Goal: Task Accomplishment & Management: Use online tool/utility

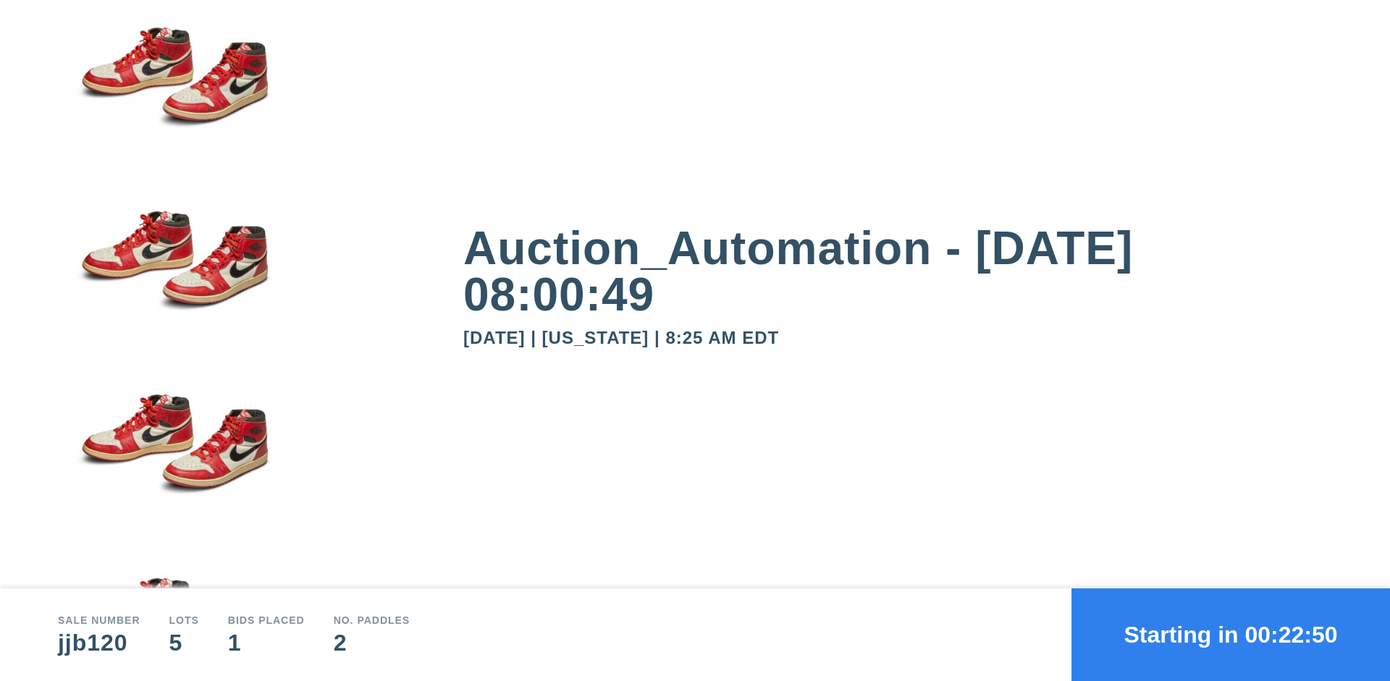
click at [1231, 635] on button "Starting in 00:22:50" at bounding box center [1230, 635] width 319 height 93
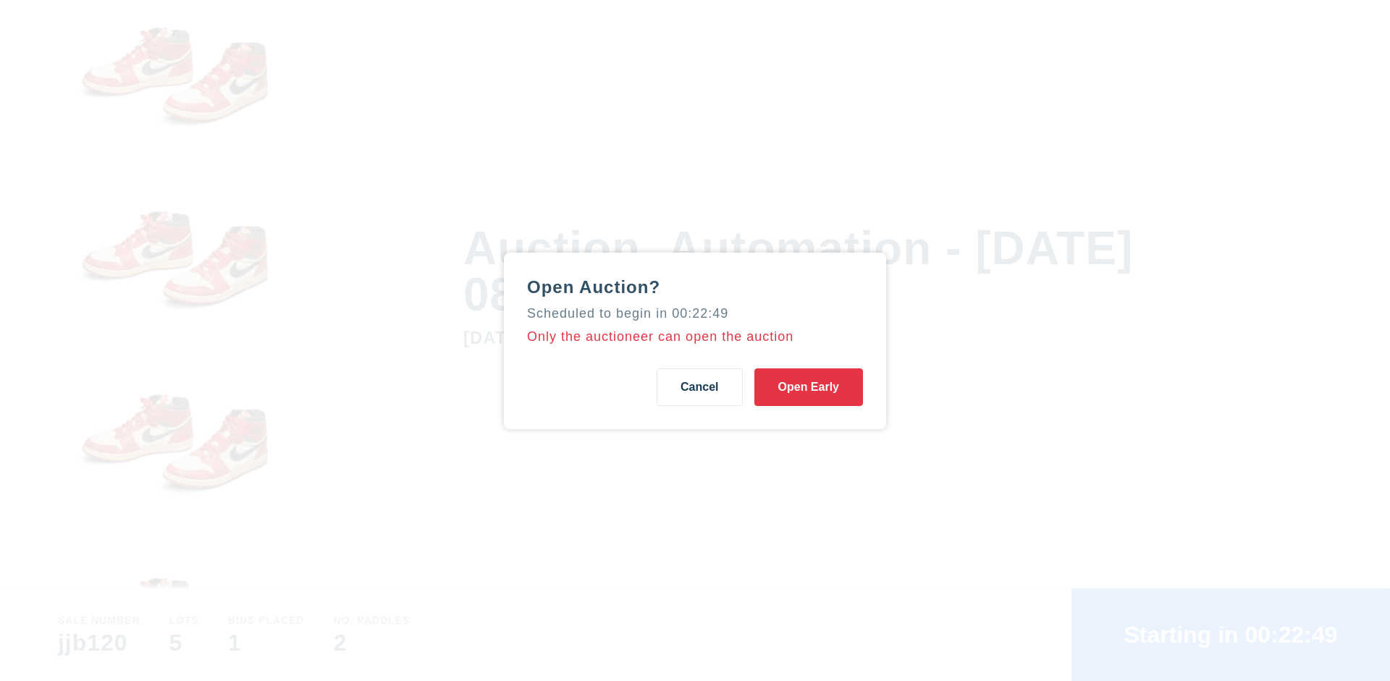
click at [809, 387] on button "Open Early" at bounding box center [808, 387] width 109 height 38
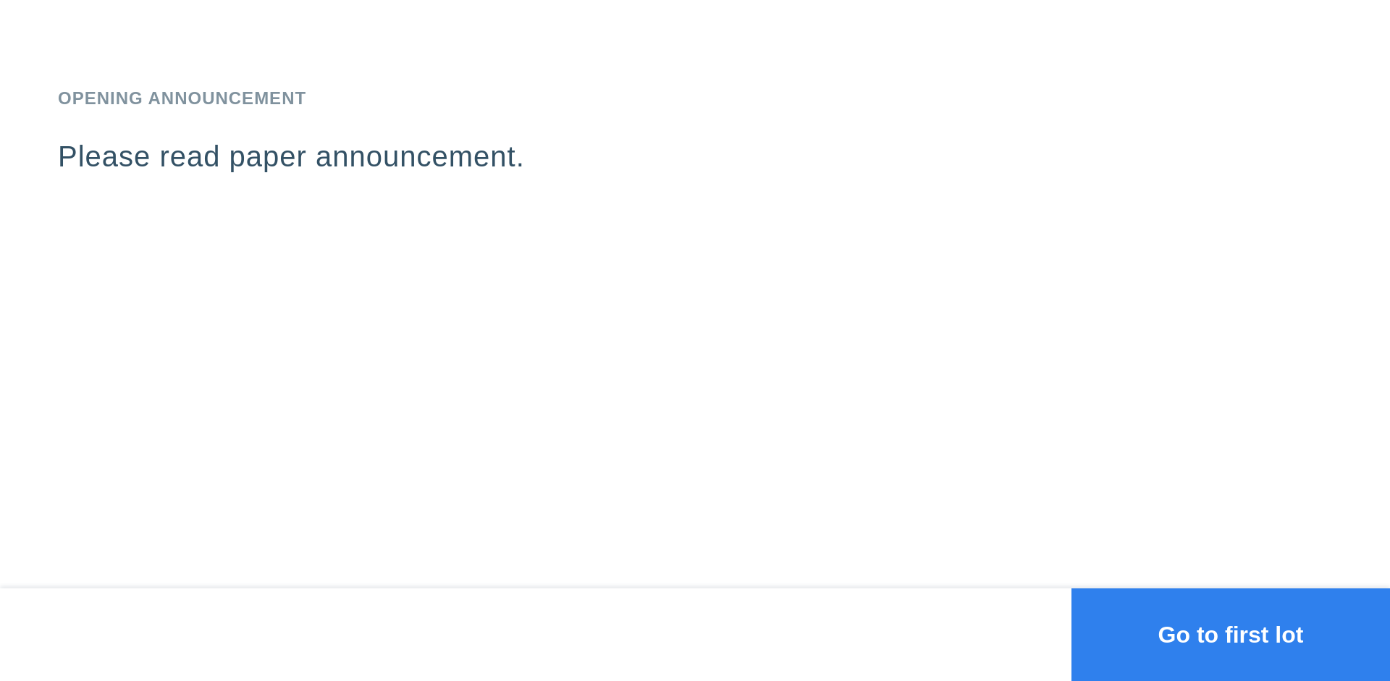
click at [1231, 635] on button "Go to first lot" at bounding box center [1230, 635] width 319 height 93
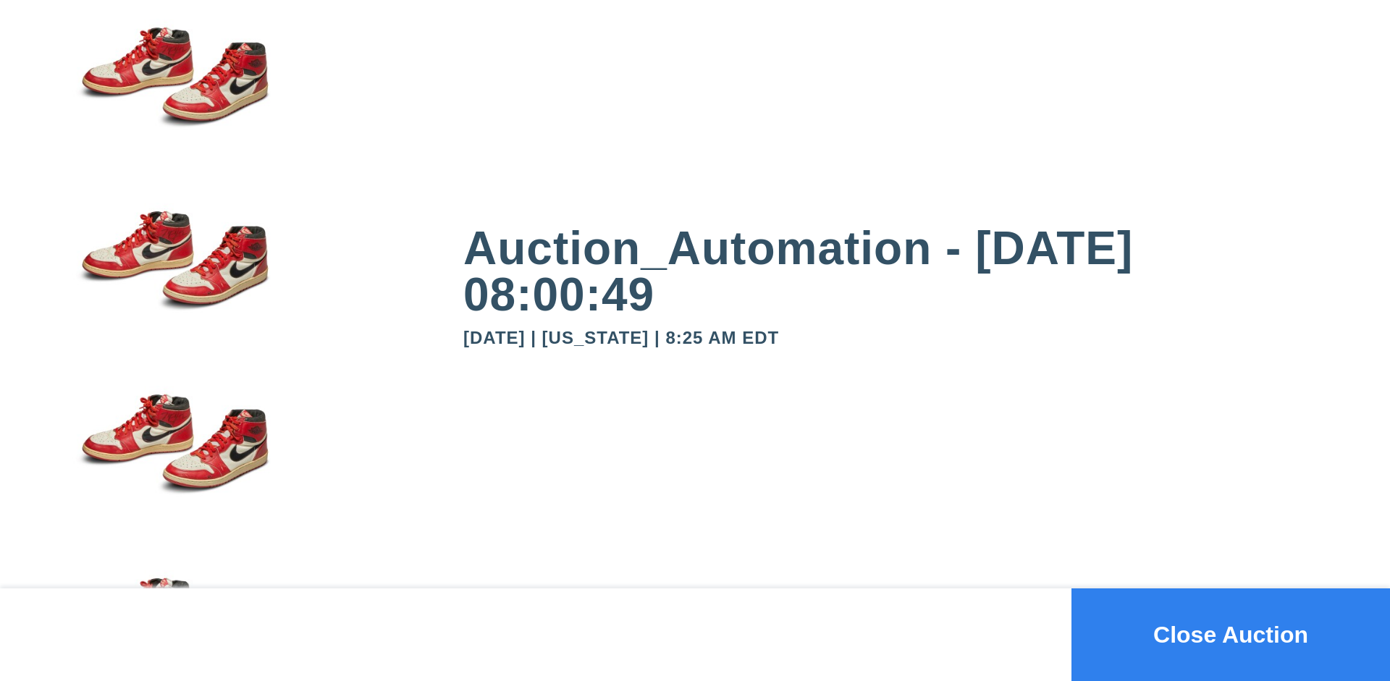
click at [1231, 635] on button "Close Auction" at bounding box center [1230, 635] width 319 height 93
